Goal: Complete application form: Complete application form

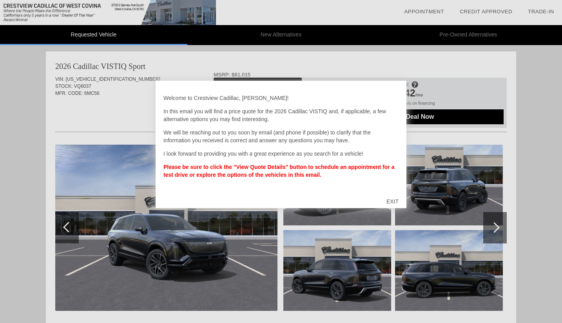
click at [396, 199] on div "EXIT" at bounding box center [392, 202] width 28 height 24
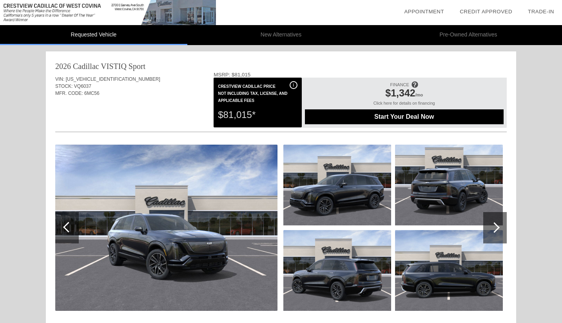
click at [498, 231] on div at bounding box center [495, 227] width 24 height 31
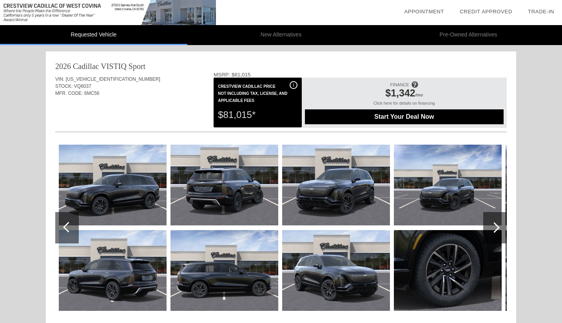
click at [498, 231] on div at bounding box center [495, 227] width 24 height 31
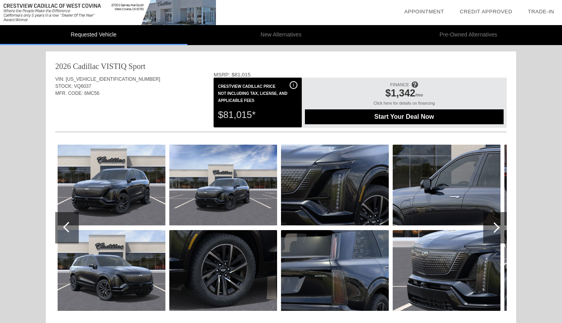
click at [498, 231] on div at bounding box center [495, 227] width 24 height 31
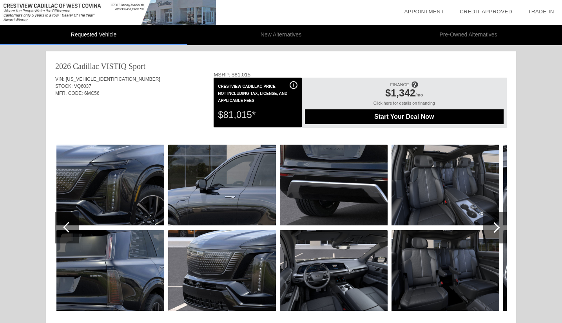
click at [498, 231] on div at bounding box center [495, 227] width 24 height 31
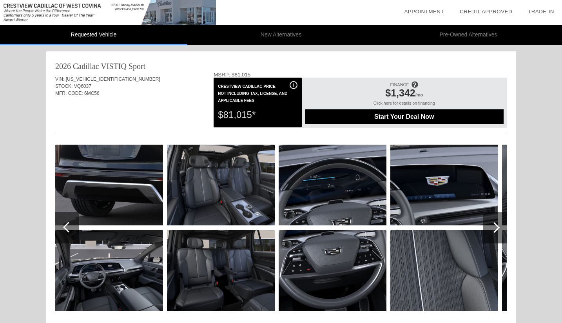
click at [498, 231] on div at bounding box center [495, 227] width 24 height 31
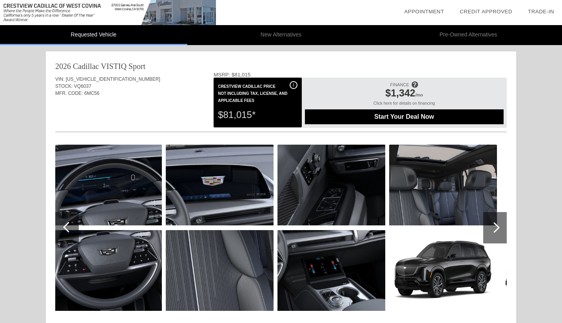
click at [498, 231] on div at bounding box center [495, 227] width 24 height 31
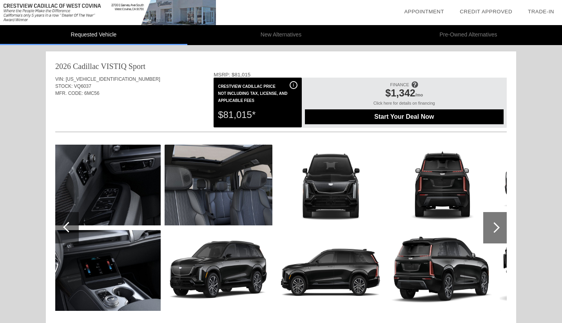
click at [498, 231] on div at bounding box center [495, 227] width 24 height 31
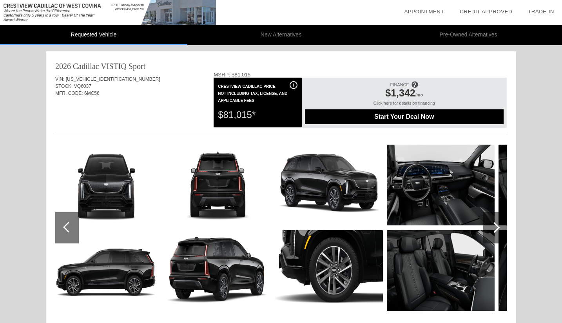
click at [498, 231] on div at bounding box center [495, 227] width 24 height 31
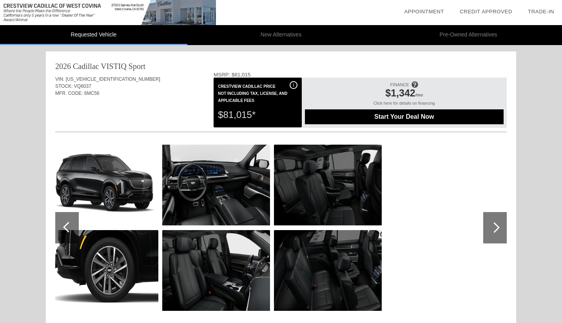
click at [498, 231] on div at bounding box center [495, 227] width 24 height 31
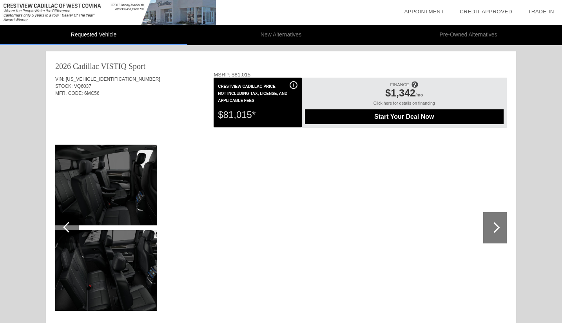
click at [498, 231] on div at bounding box center [495, 227] width 24 height 31
